Goal: Task Accomplishment & Management: Use online tool/utility

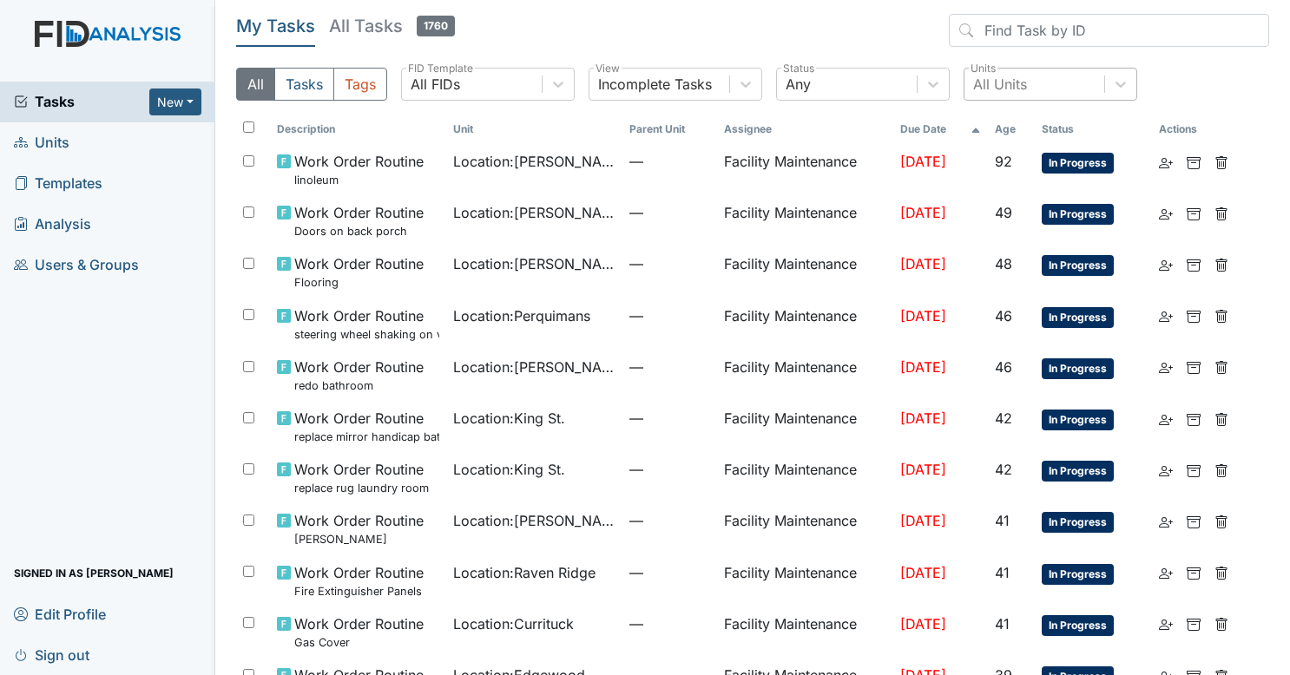
click at [1002, 84] on div "All Units" at bounding box center [1000, 84] width 54 height 21
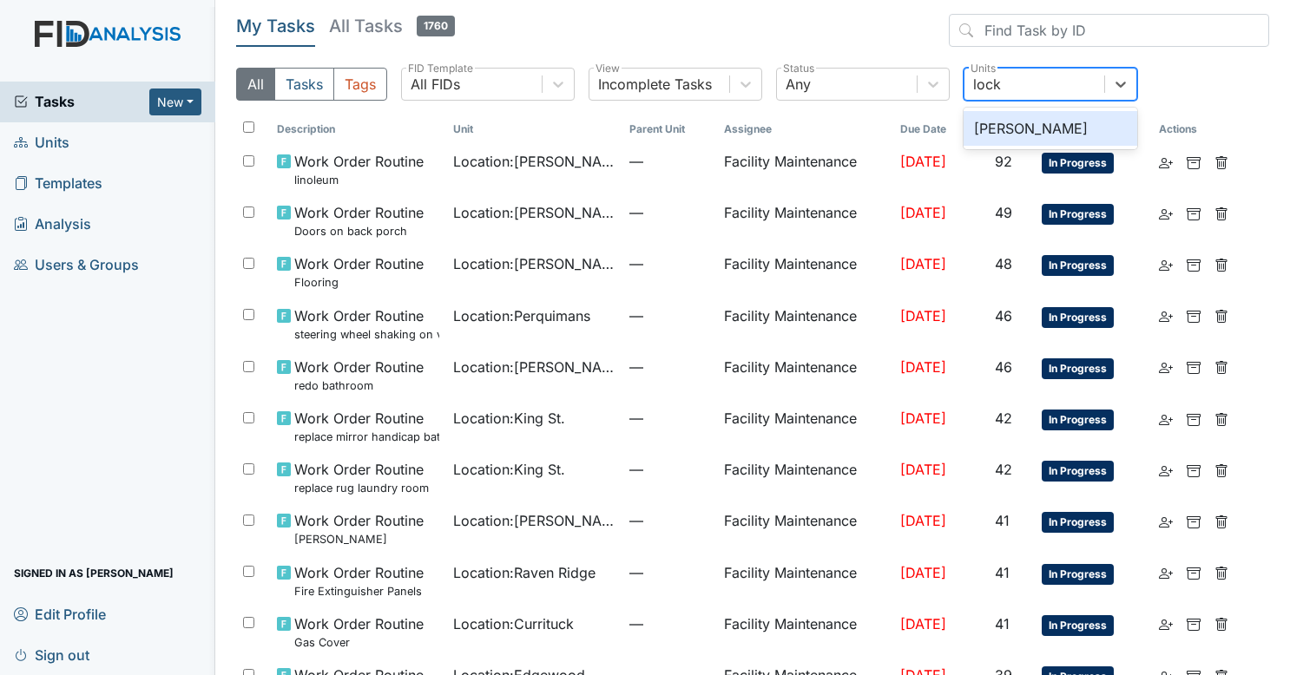
type input "lockw"
click at [1017, 144] on div "Lockwood" at bounding box center [1050, 128] width 174 height 35
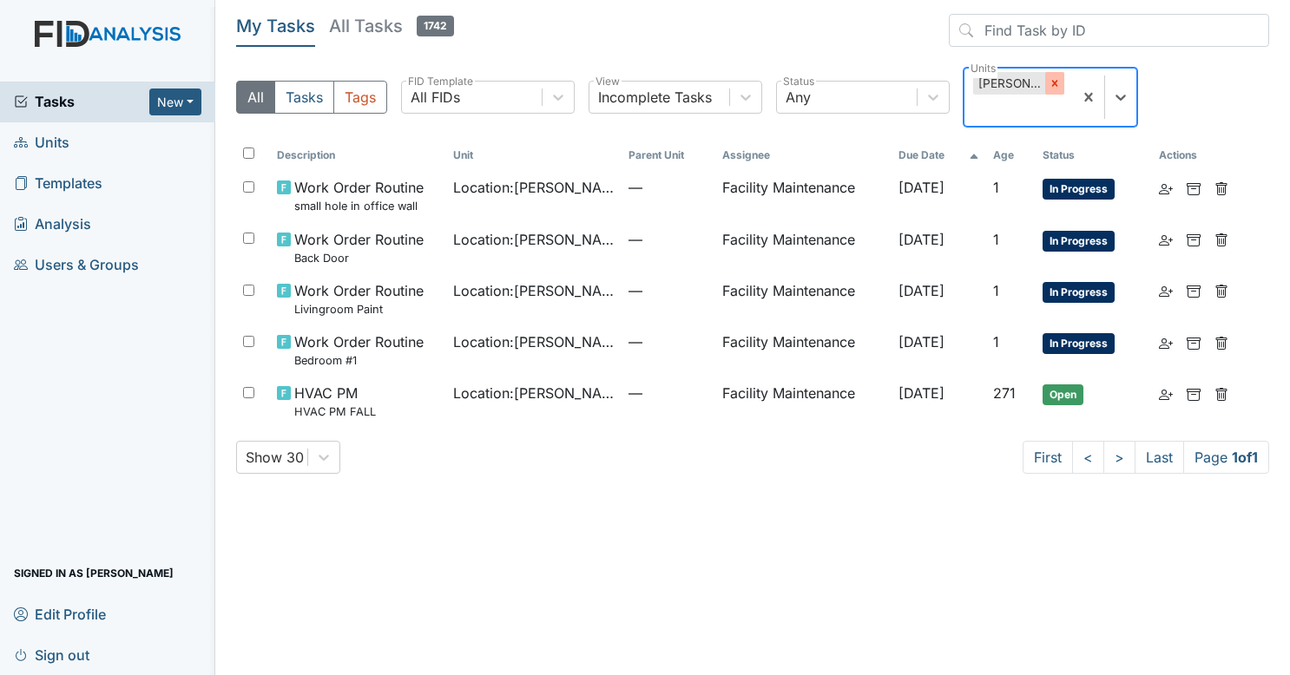
click at [1051, 83] on icon at bounding box center [1054, 83] width 12 height 12
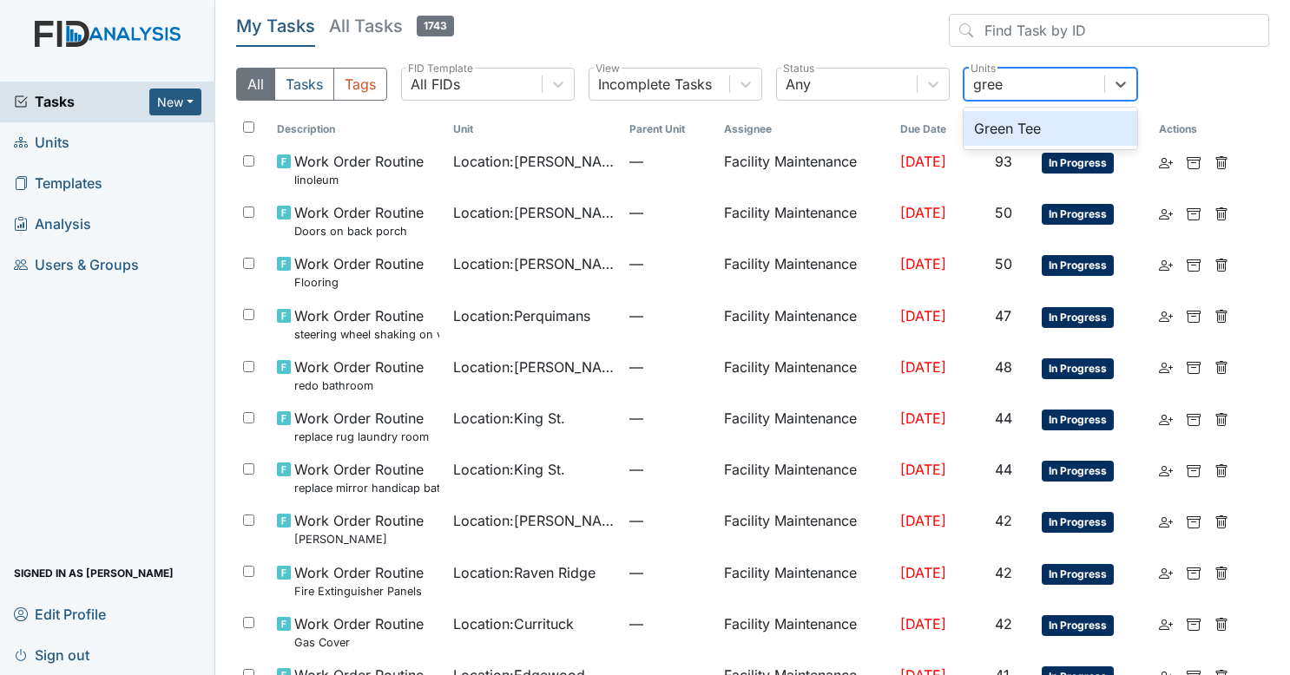
type input "green"
click at [1038, 128] on div "Green Tee" at bounding box center [1050, 128] width 174 height 35
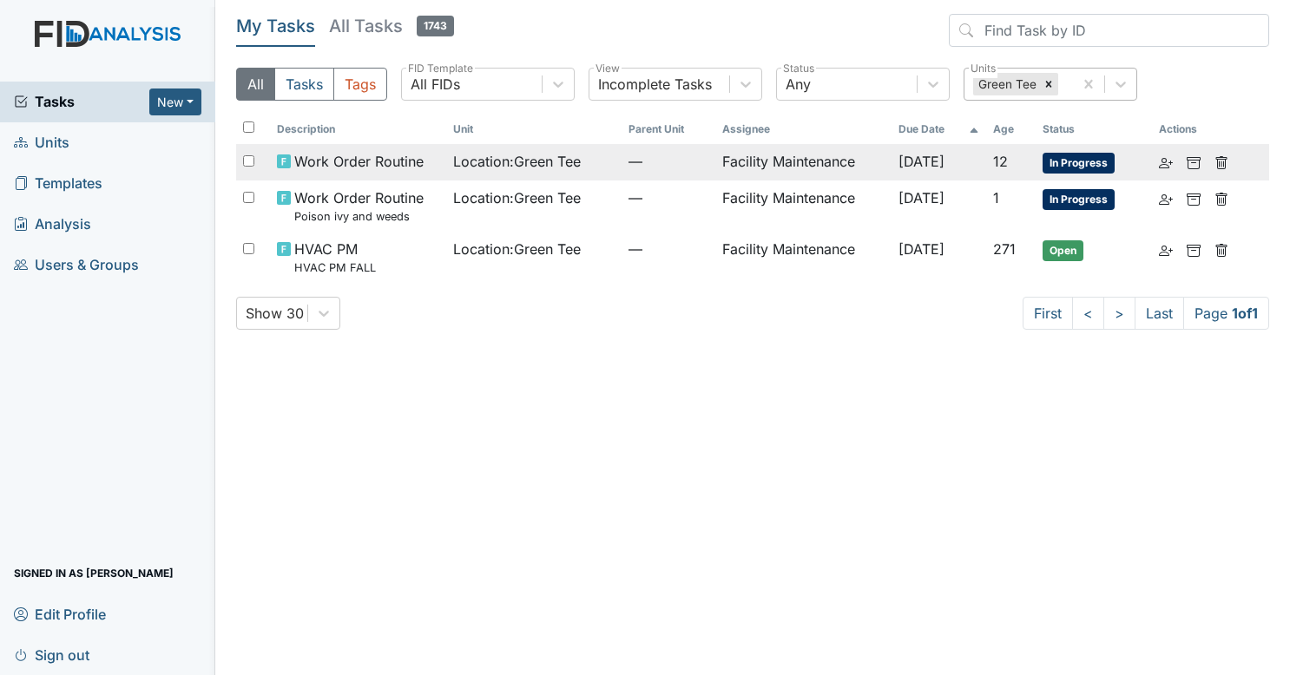
click at [898, 154] on span "[DATE]" at bounding box center [921, 161] width 46 height 17
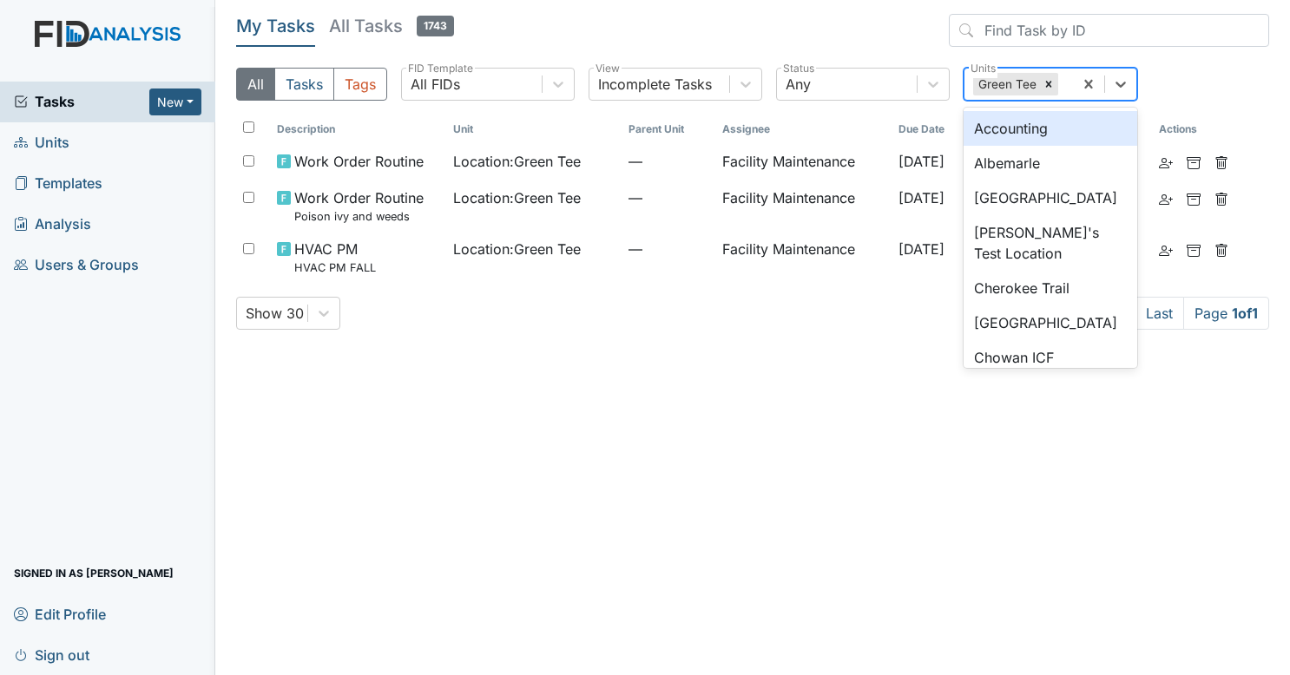
click at [1065, 83] on div "Green Tee" at bounding box center [1018, 84] width 108 height 31
type input "mc"
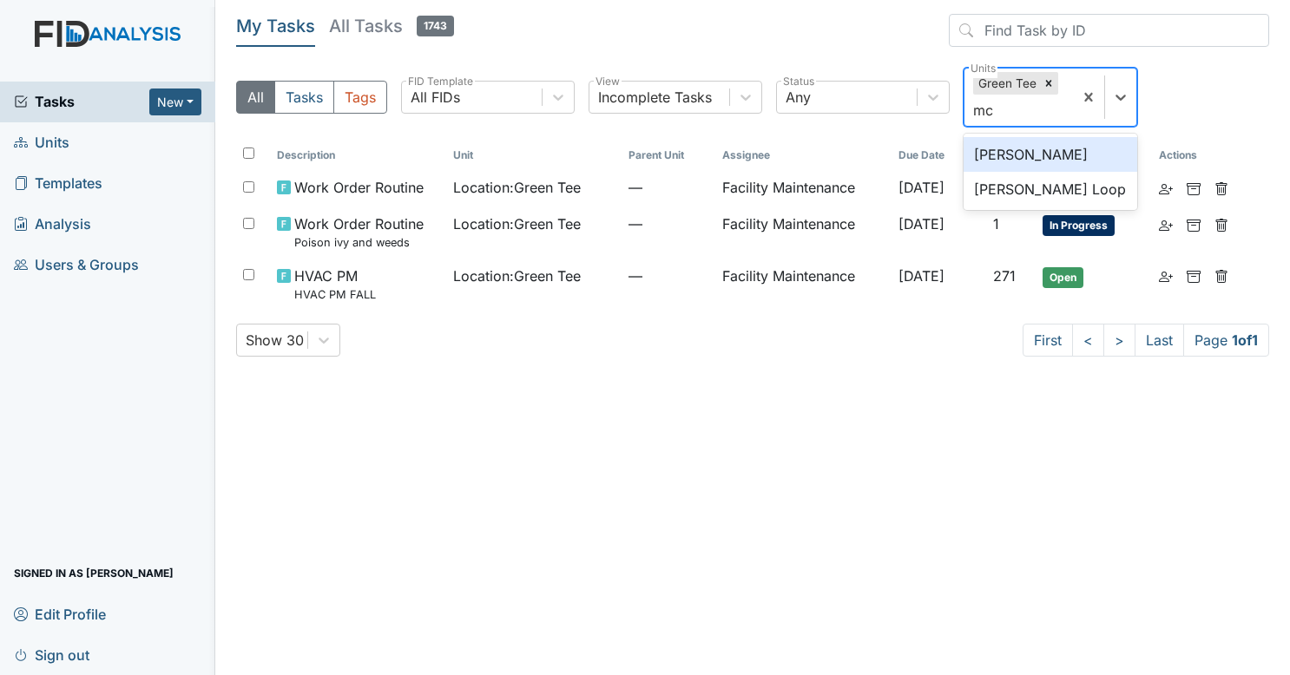
click at [1035, 149] on div "McFarland" at bounding box center [1050, 154] width 174 height 35
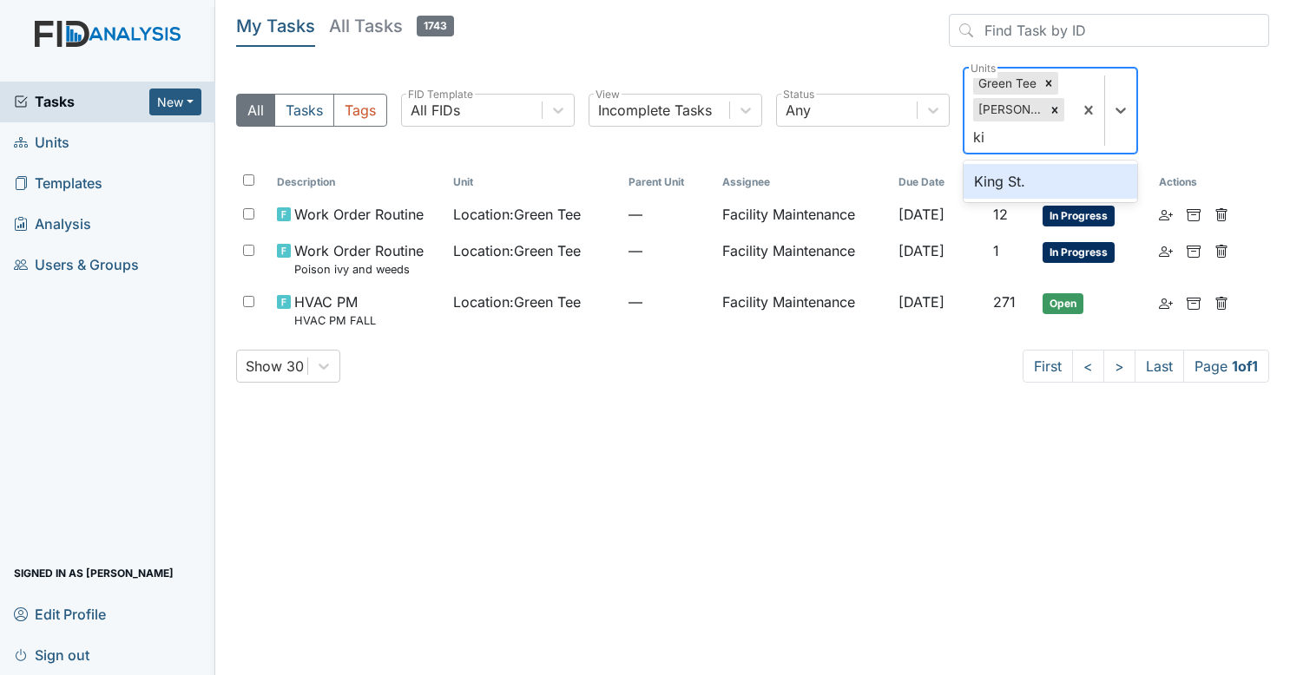
type input "kin"
click at [1010, 177] on div "King St." at bounding box center [1050, 181] width 174 height 35
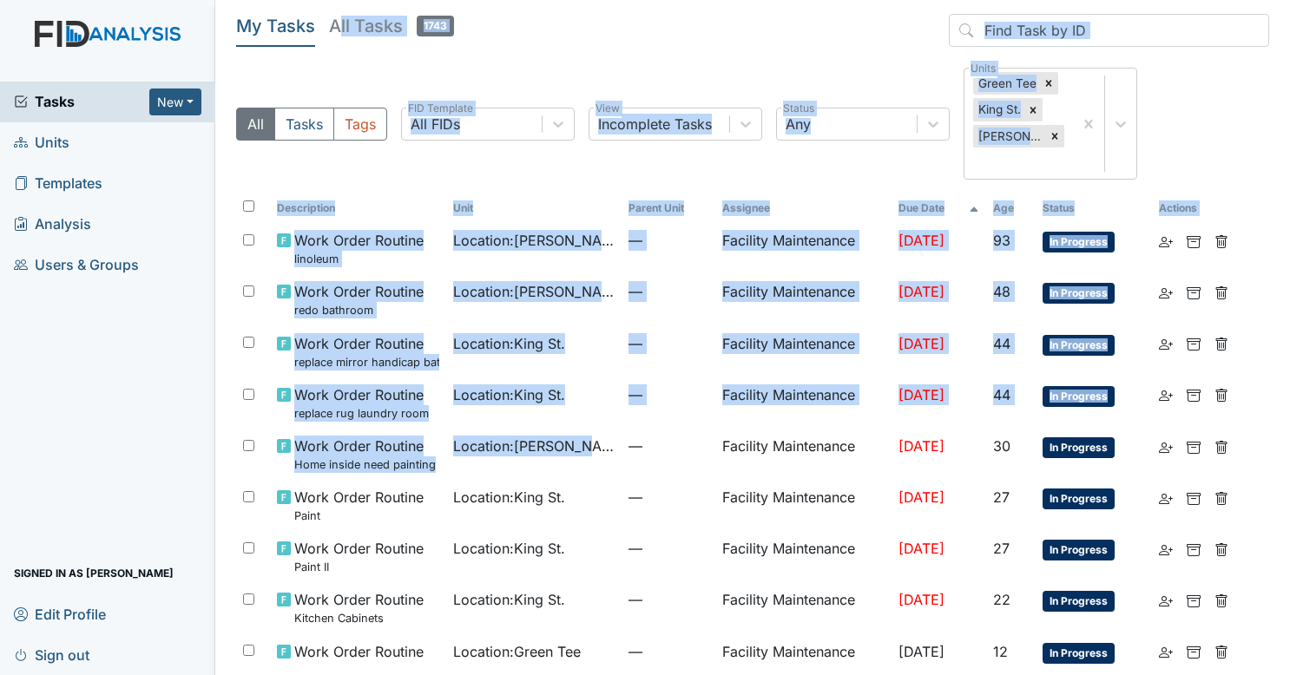
drag, startPoint x: 573, startPoint y: 403, endPoint x: 335, endPoint y: -90, distance: 547.4
click at [335, 0] on html "Tasks New Form Inspection Document Bundle Units Templates Analysis Users & Grou…" at bounding box center [645, 337] width 1290 height 675
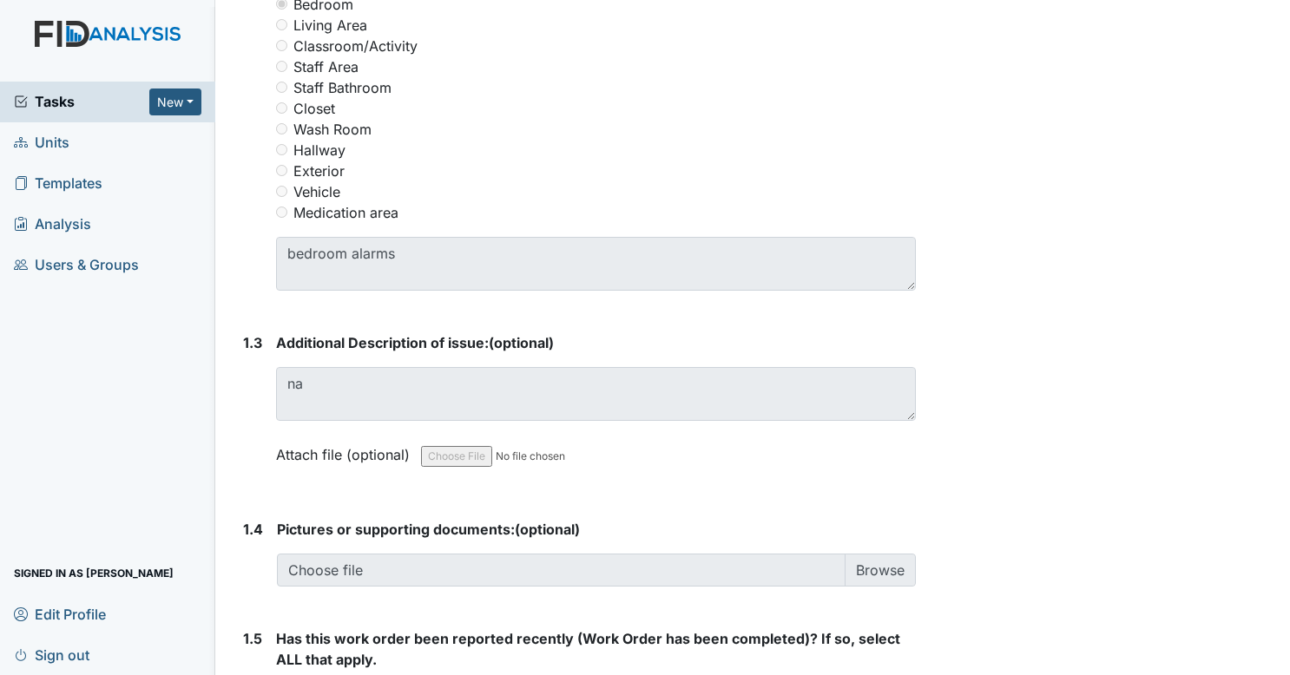
scroll to position [893, 0]
